Goal: Check status: Check status

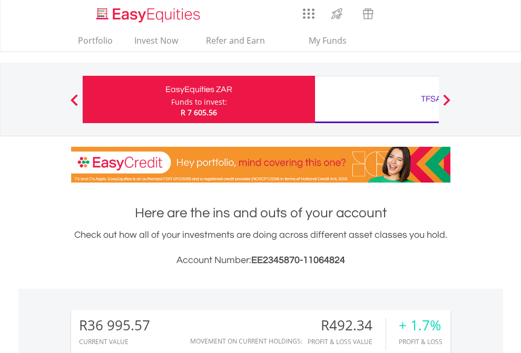
scroll to position [101, 165]
click at [171, 100] on div "Funds to invest:" at bounding box center [199, 102] width 56 height 11
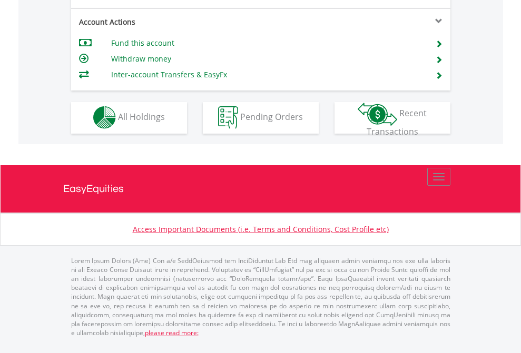
scroll to position [985, 0]
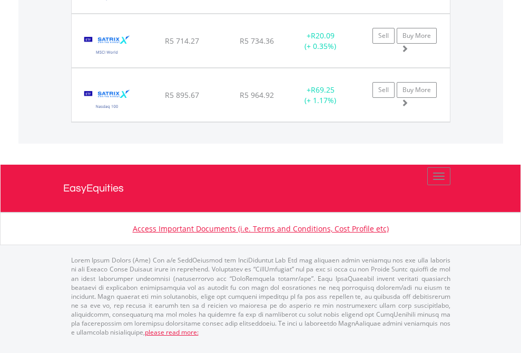
scroll to position [101, 165]
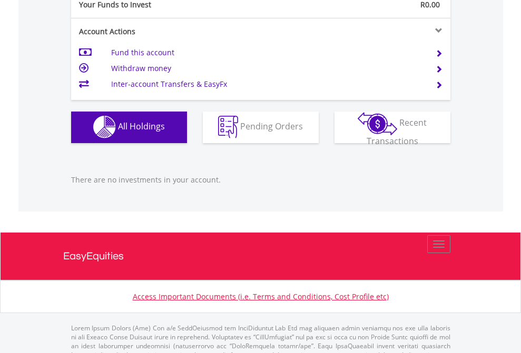
scroll to position [1043, 0]
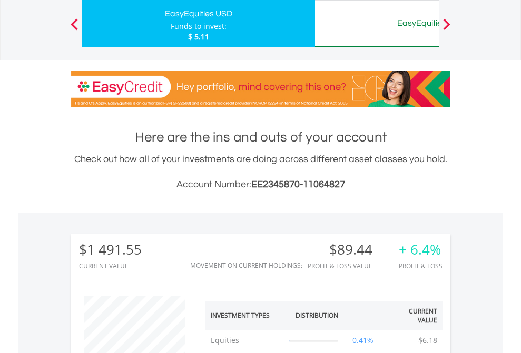
scroll to position [101, 165]
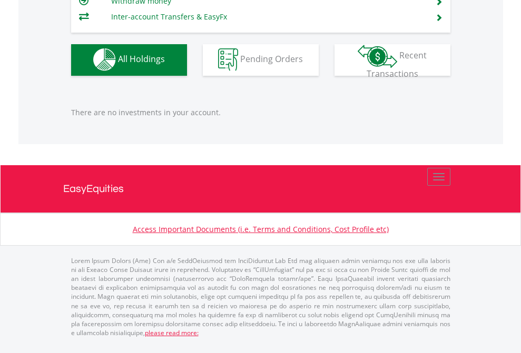
scroll to position [101, 165]
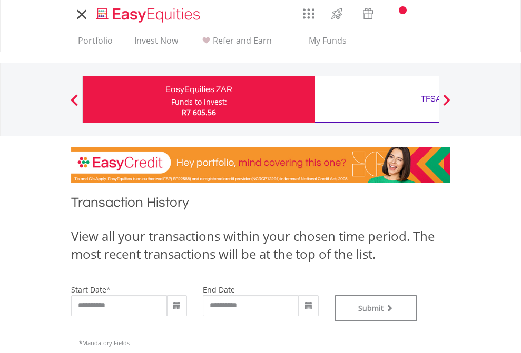
type input "**********"
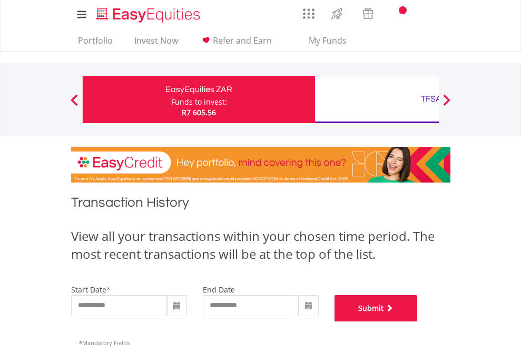
click at [418, 322] on button "Submit" at bounding box center [376, 309] width 83 height 26
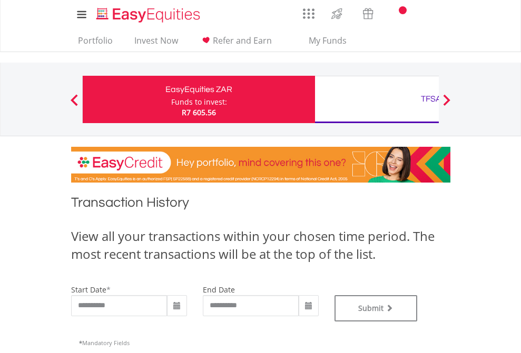
click at [377, 100] on div "TFSA" at bounding box center [431, 99] width 220 height 15
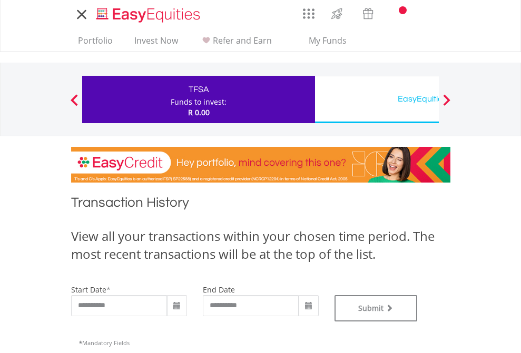
type input "**********"
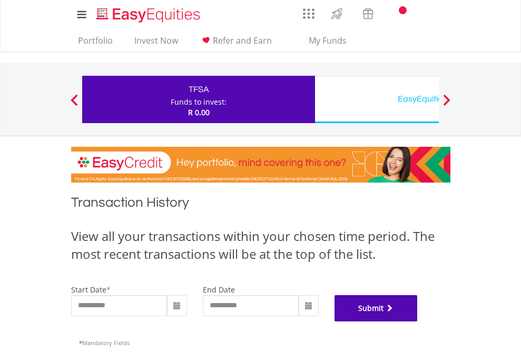
click at [418, 322] on button "Submit" at bounding box center [376, 309] width 83 height 26
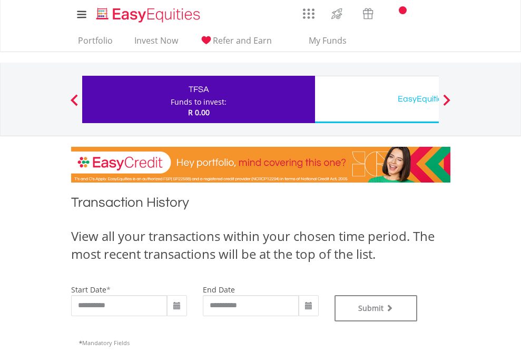
click at [377, 100] on div "EasyEquities USD" at bounding box center [431, 99] width 220 height 15
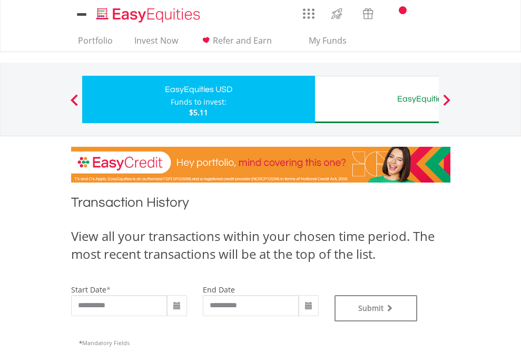
type input "**********"
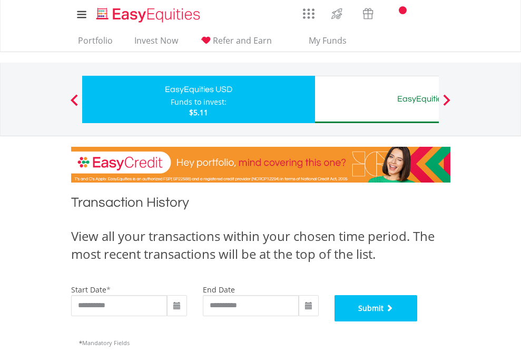
click at [418, 322] on button "Submit" at bounding box center [376, 309] width 83 height 26
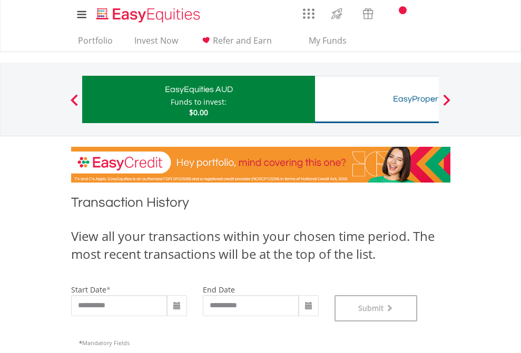
scroll to position [427, 0]
